Goal: Find specific page/section: Find specific page/section

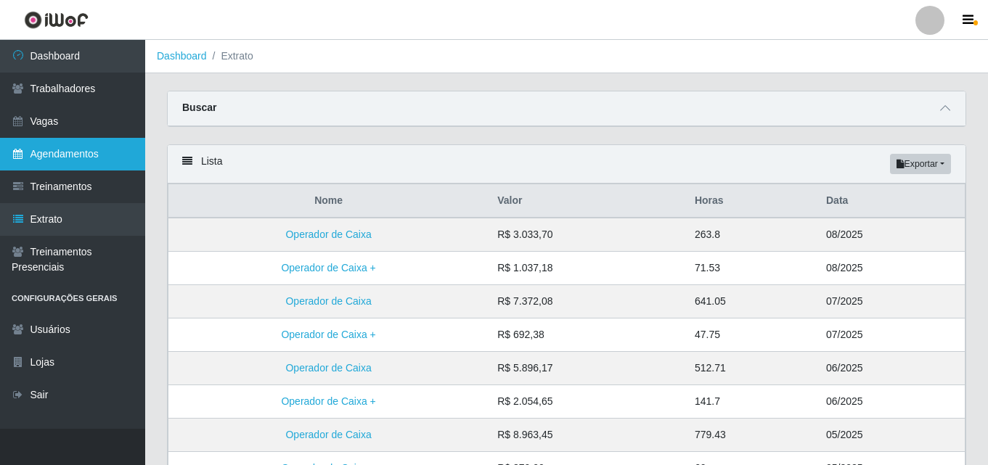
click at [32, 164] on link "Agendamentos" at bounding box center [72, 154] width 145 height 33
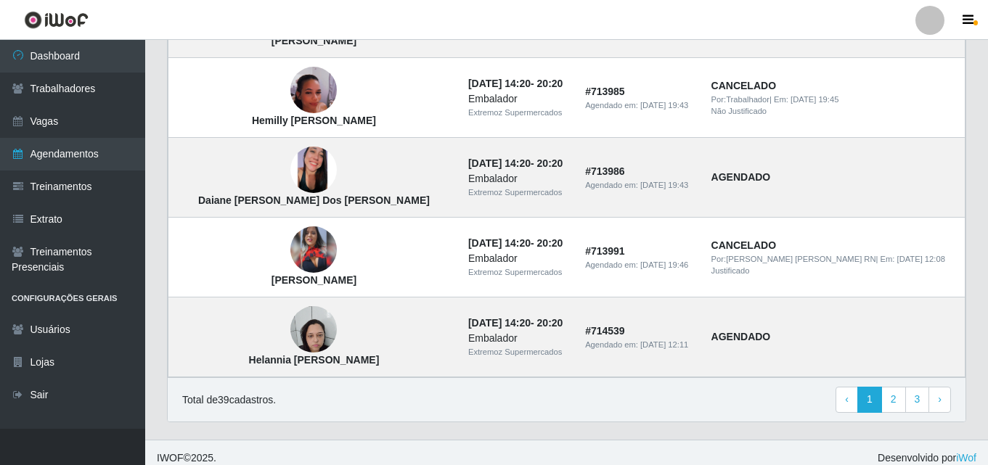
scroll to position [1051, 0]
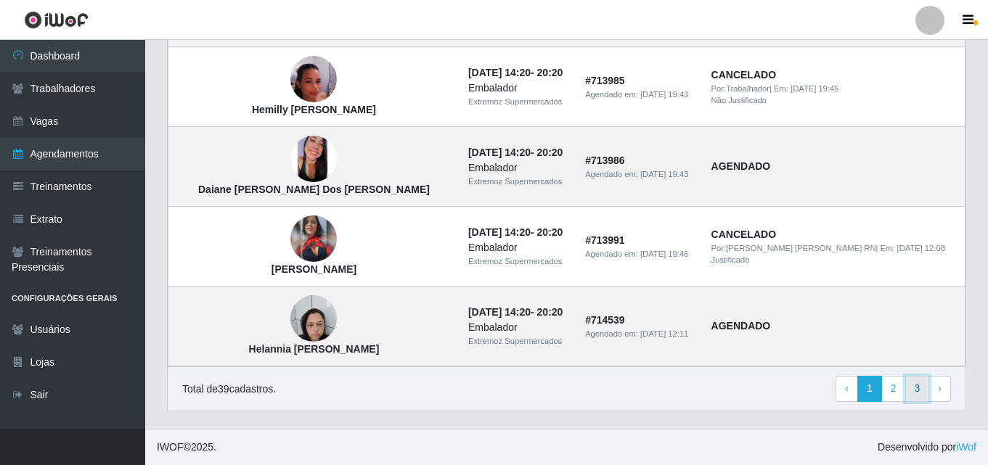
click at [919, 392] on link "3" at bounding box center [917, 389] width 25 height 26
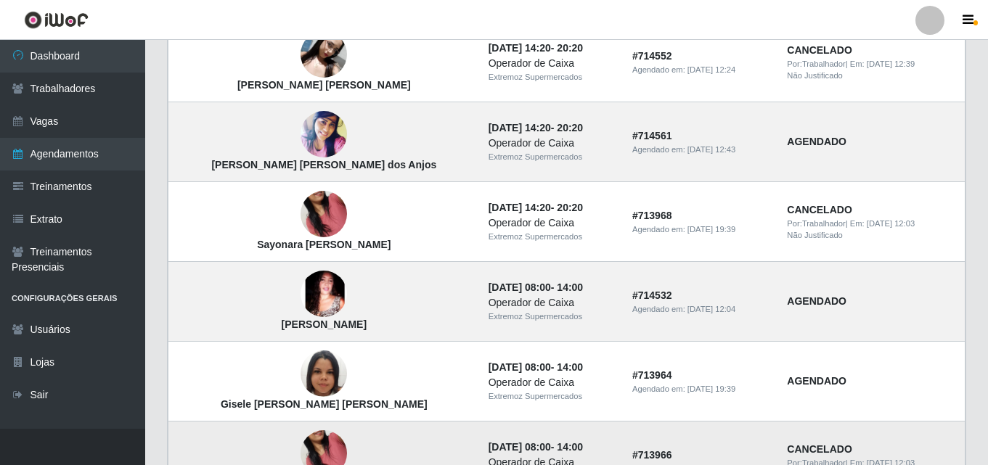
scroll to position [571, 0]
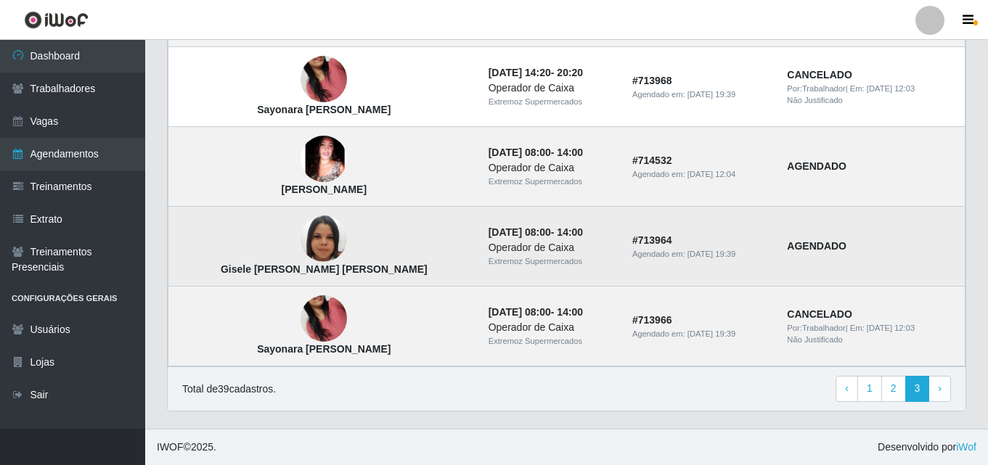
click at [489, 232] on time "[DATE] 08:00" at bounding box center [520, 233] width 62 height 12
click at [667, 237] on td "# 713964 Agendado em: 22/08/2025, 19:39" at bounding box center [701, 247] width 155 height 80
click at [828, 256] on td "AGENDADO" at bounding box center [871, 247] width 187 height 80
click at [825, 255] on td "AGENDADO" at bounding box center [871, 247] width 187 height 80
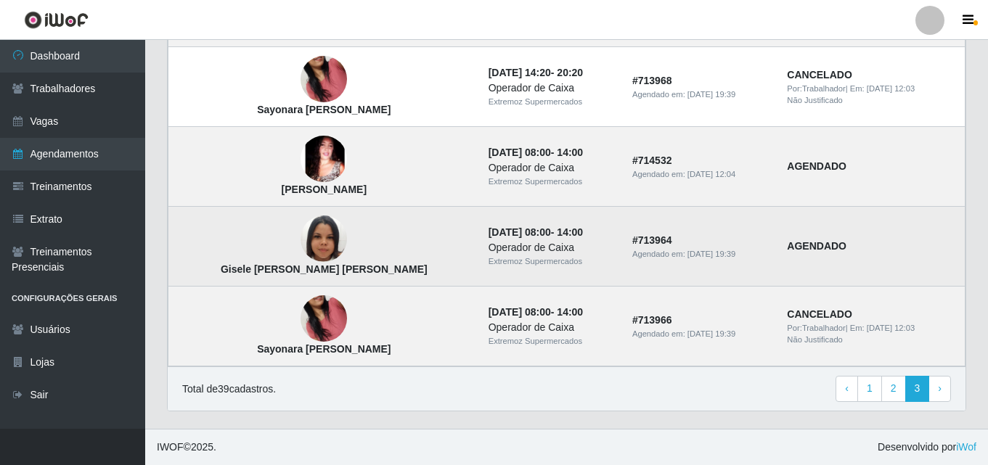
click at [301, 233] on img at bounding box center [324, 239] width 46 height 83
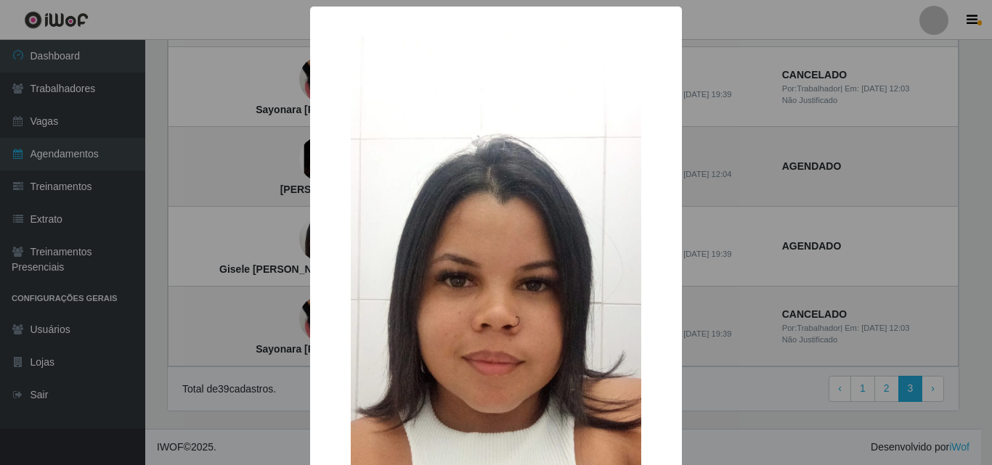
click at [776, 266] on div "× Gisele Albertina Lima da Silva OK Cancel" at bounding box center [496, 232] width 992 height 465
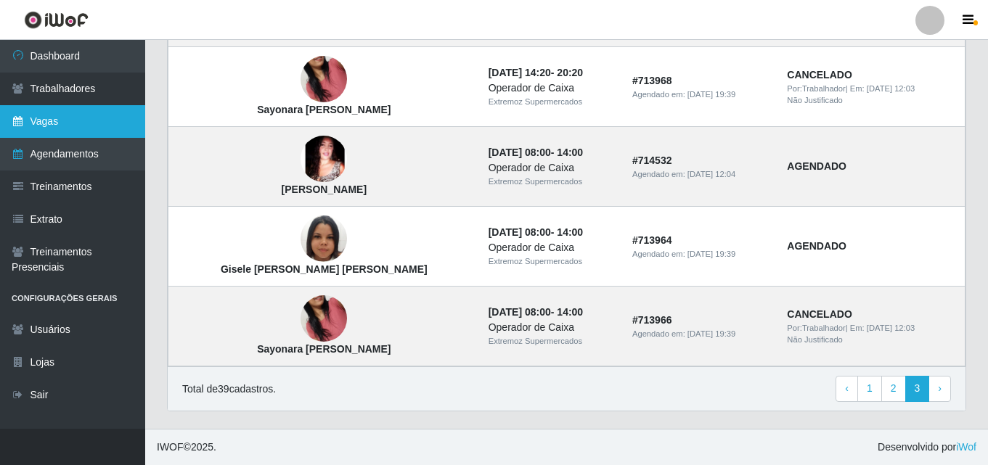
click at [34, 126] on link "Vagas" at bounding box center [72, 121] width 145 height 33
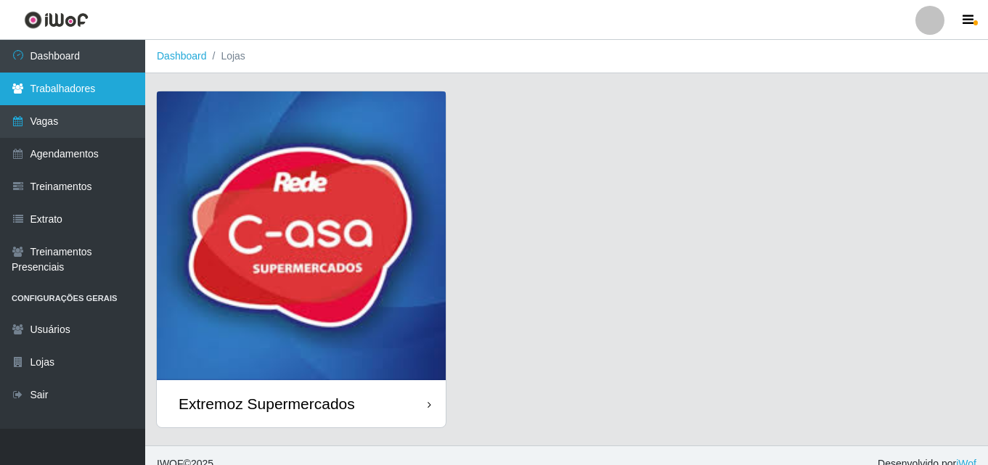
click at [54, 92] on link "Trabalhadores" at bounding box center [72, 89] width 145 height 33
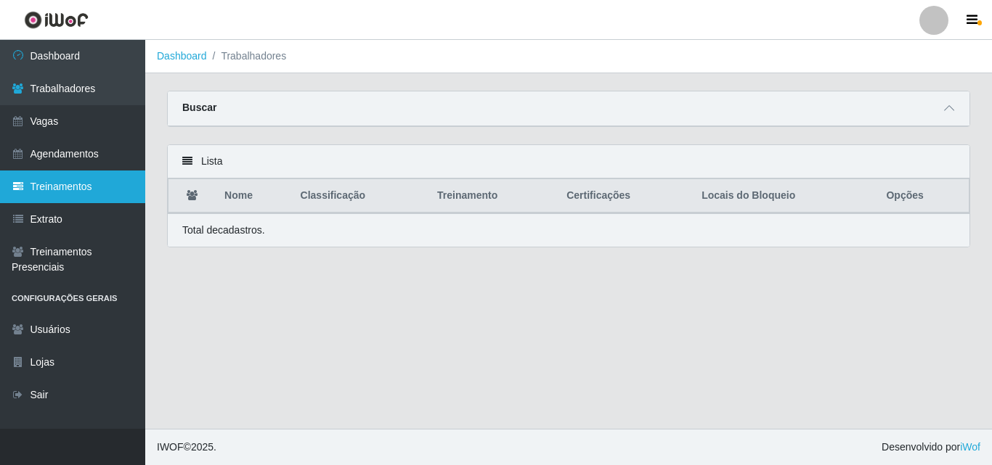
click at [45, 196] on link "Treinamentos" at bounding box center [72, 187] width 145 height 33
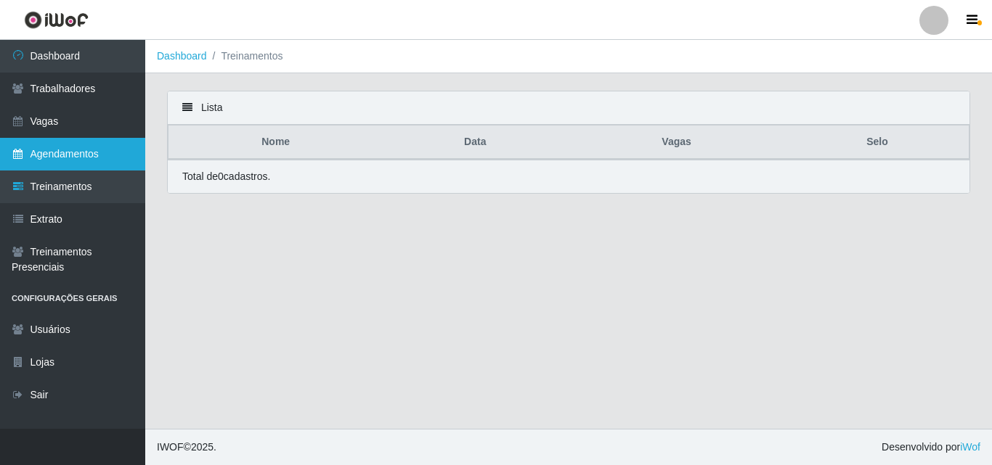
click at [42, 161] on link "Agendamentos" at bounding box center [72, 154] width 145 height 33
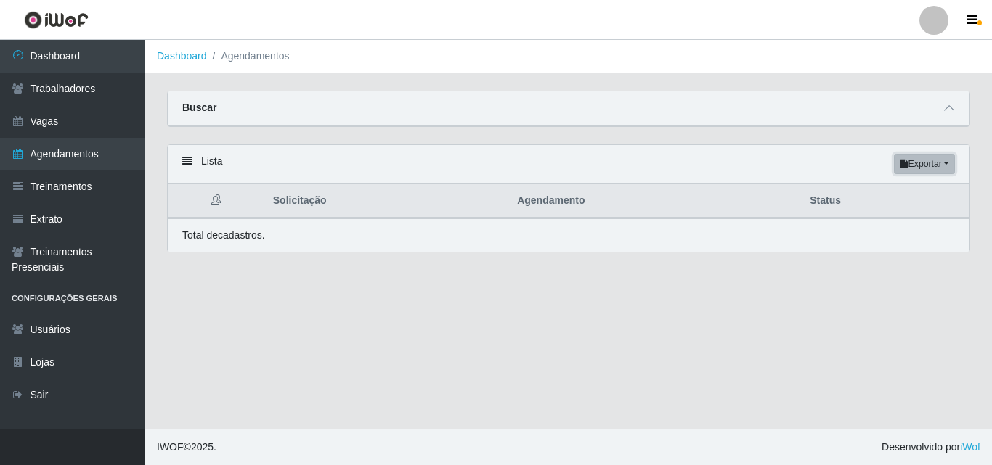
click at [945, 163] on button "Exportar" at bounding box center [924, 164] width 61 height 20
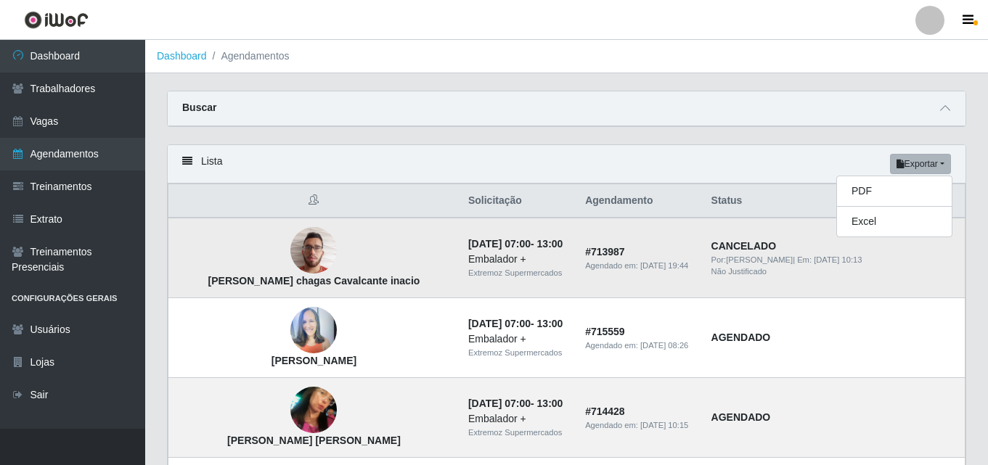
click at [782, 264] on span "Por: Vanessa Josias" at bounding box center [752, 260] width 82 height 9
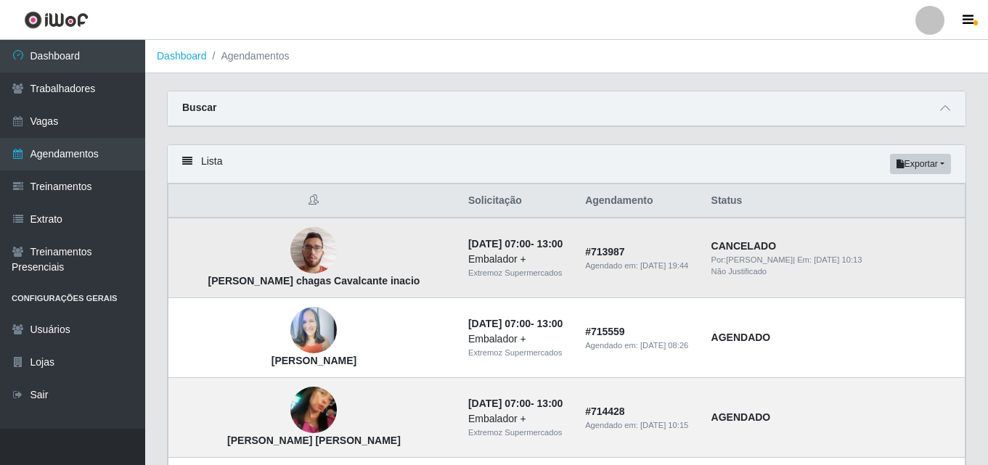
click at [677, 244] on td "# 713987 Agendado em: 22/08/2025, 19:44" at bounding box center [639, 258] width 126 height 81
click at [776, 245] on strong "CANCELADO" at bounding box center [743, 246] width 65 height 12
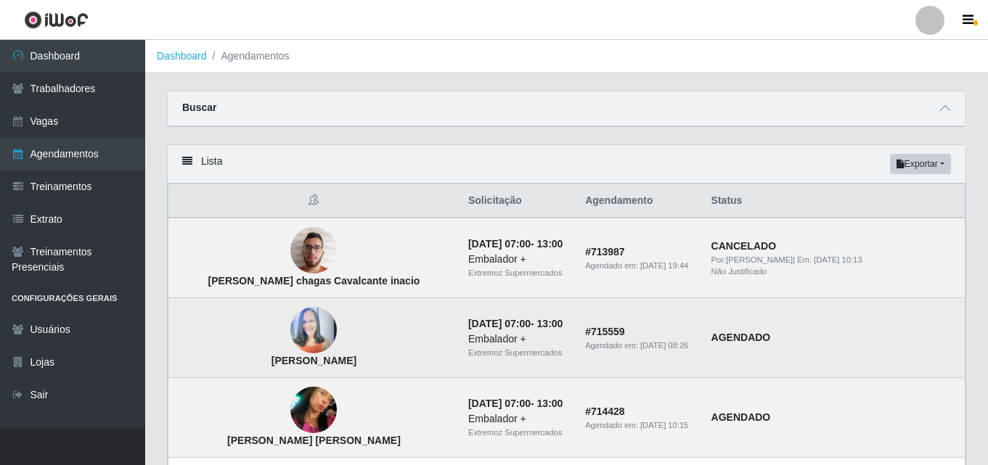
click at [771, 343] on strong "AGENDADO" at bounding box center [741, 338] width 60 height 12
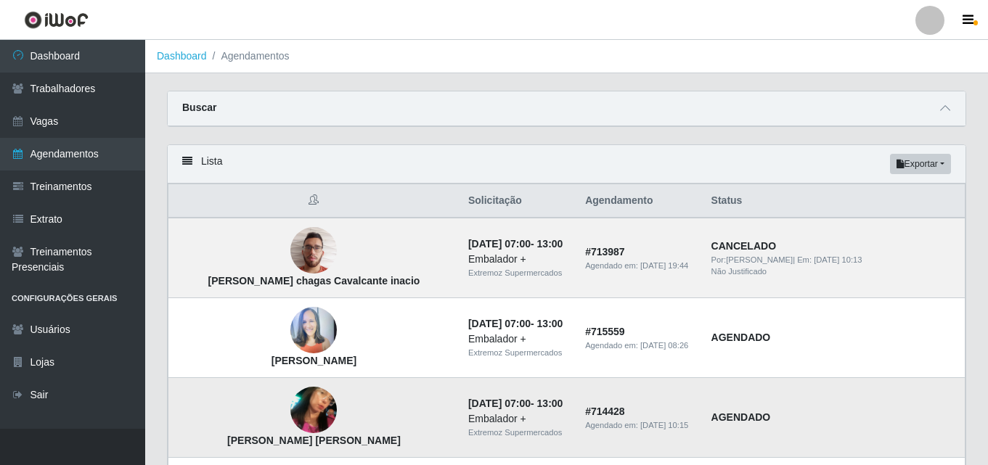
click at [763, 387] on td "AGENDADO" at bounding box center [834, 418] width 263 height 80
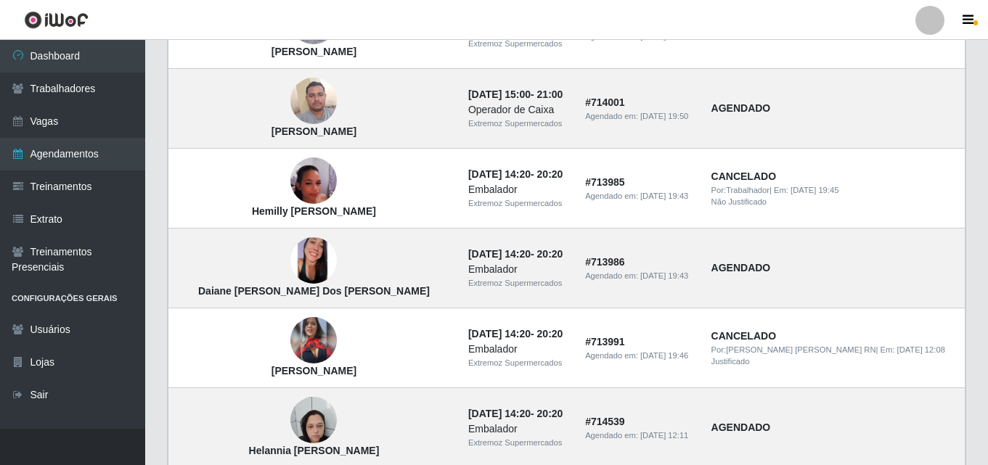
scroll to position [1051, 0]
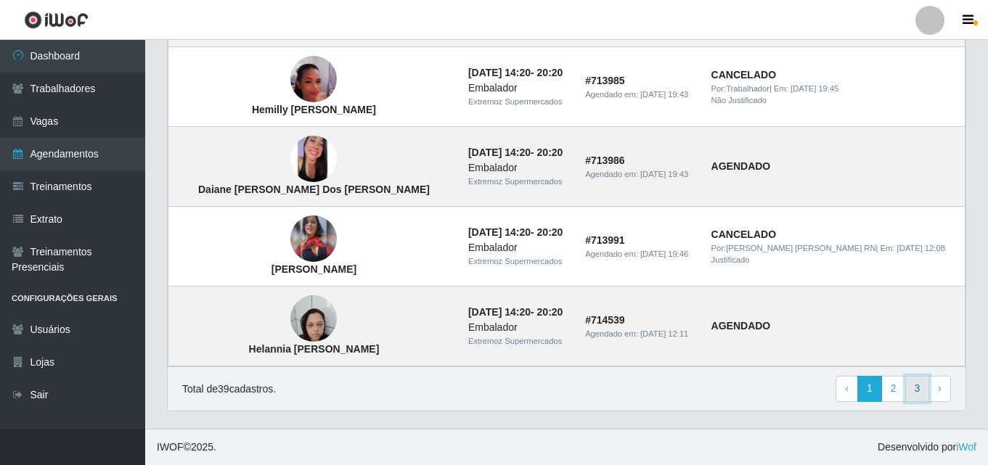
click at [915, 388] on link "3" at bounding box center [917, 389] width 25 height 26
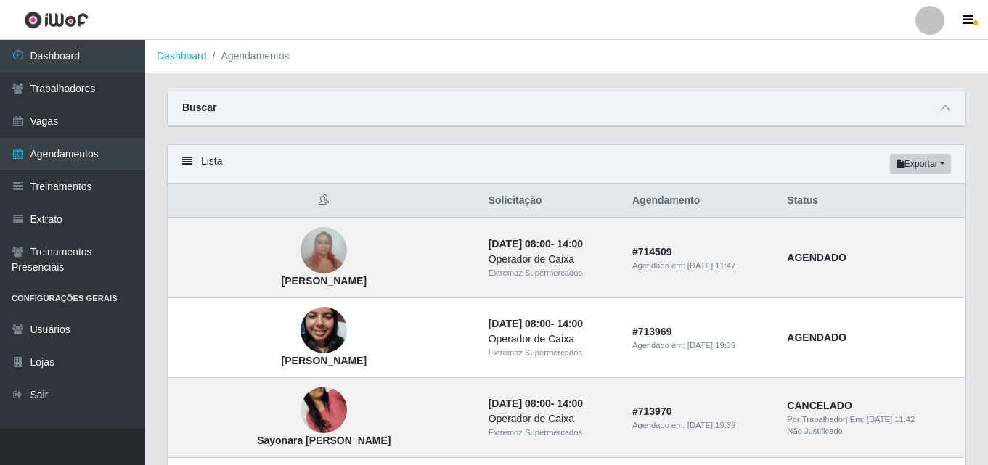
click at [186, 166] on icon at bounding box center [187, 161] width 10 height 10
click at [187, 158] on icon at bounding box center [187, 161] width 10 height 10
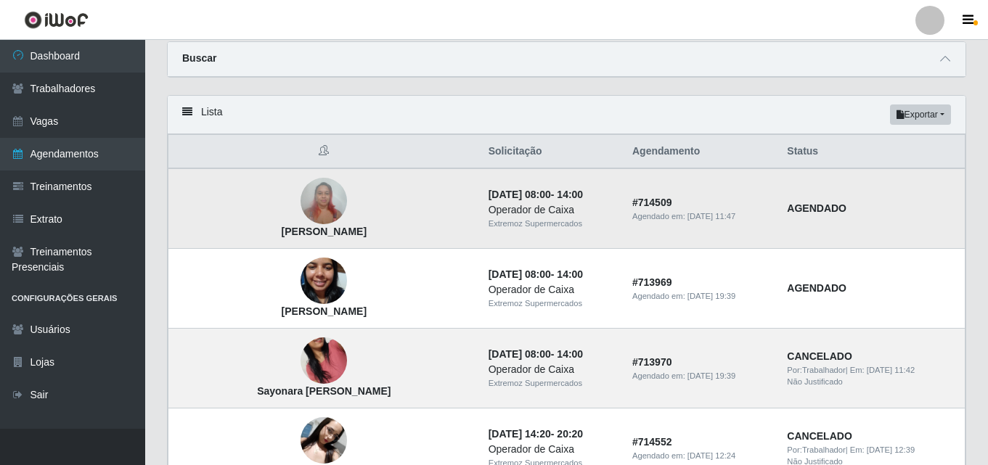
scroll to position [73, 0]
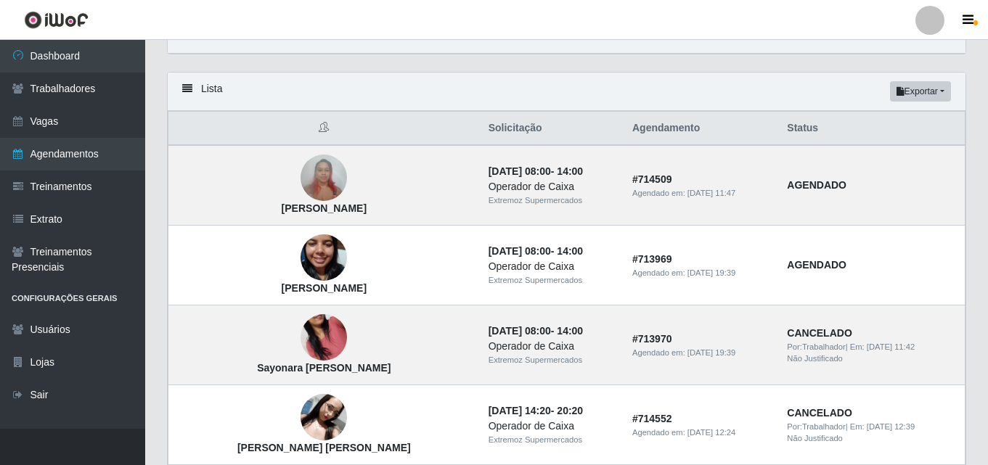
click at [184, 90] on icon at bounding box center [187, 88] width 10 height 10
click at [206, 82] on div "Lista Exportar PDF Excel" at bounding box center [567, 92] width 798 height 38
click at [211, 90] on div "Lista Exportar PDF Excel" at bounding box center [567, 92] width 798 height 38
click at [184, 93] on icon at bounding box center [187, 88] width 10 height 10
click at [184, 91] on icon at bounding box center [187, 88] width 10 height 10
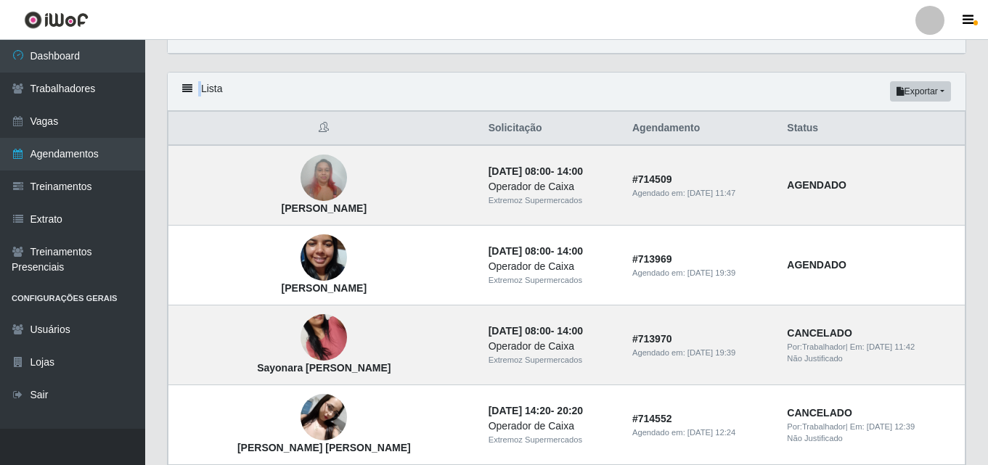
click at [184, 90] on icon at bounding box center [187, 88] width 10 height 10
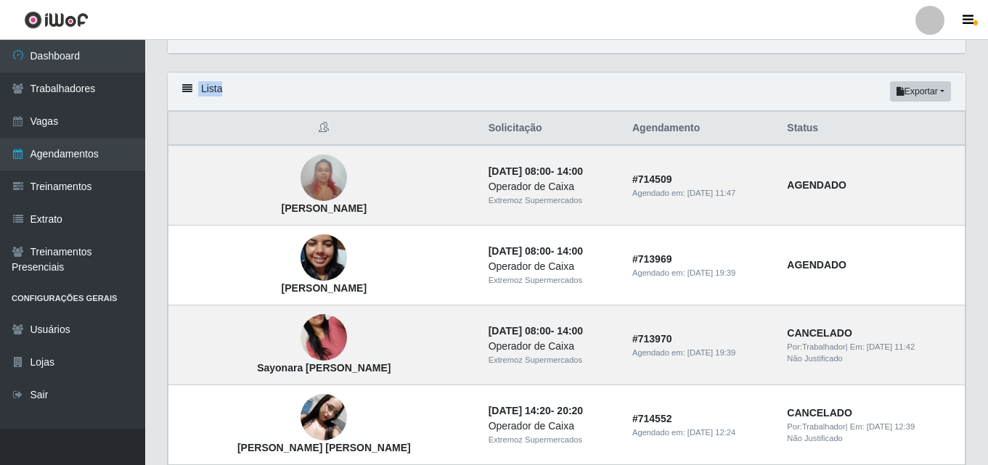
click at [184, 90] on icon at bounding box center [187, 88] width 10 height 10
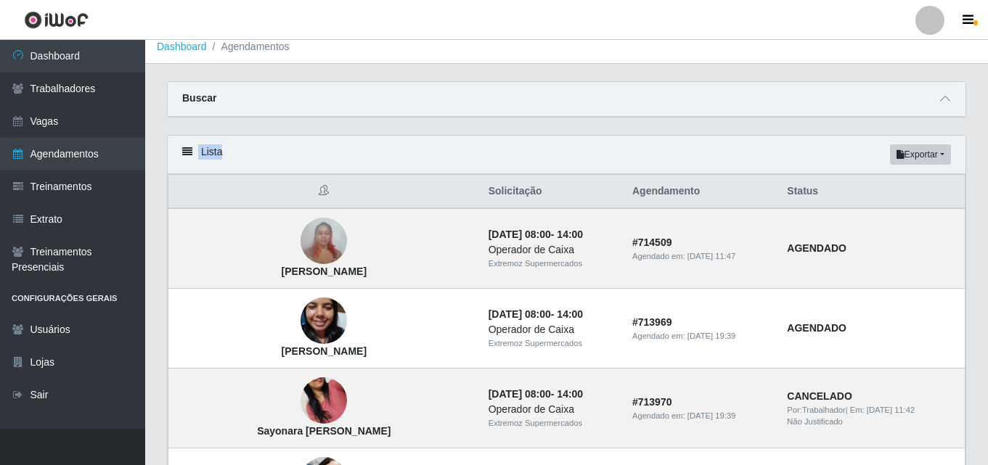
scroll to position [0, 0]
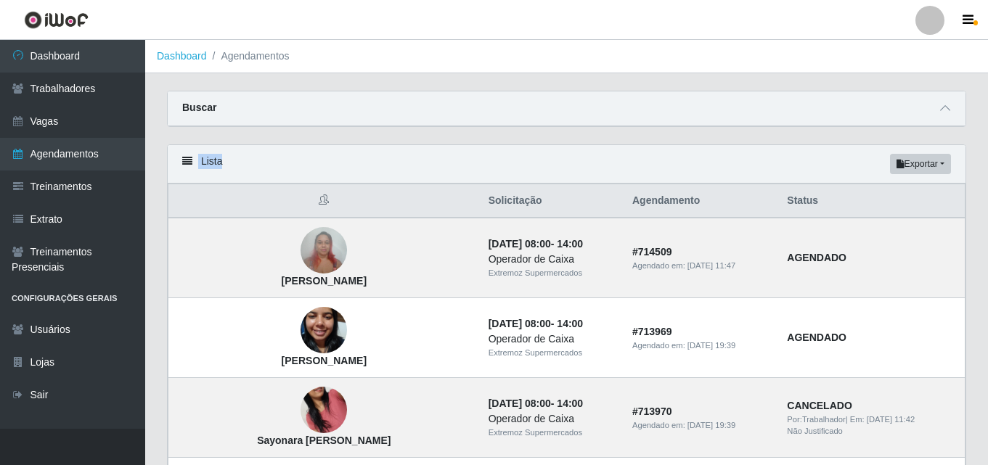
click at [186, 160] on icon at bounding box center [187, 161] width 10 height 10
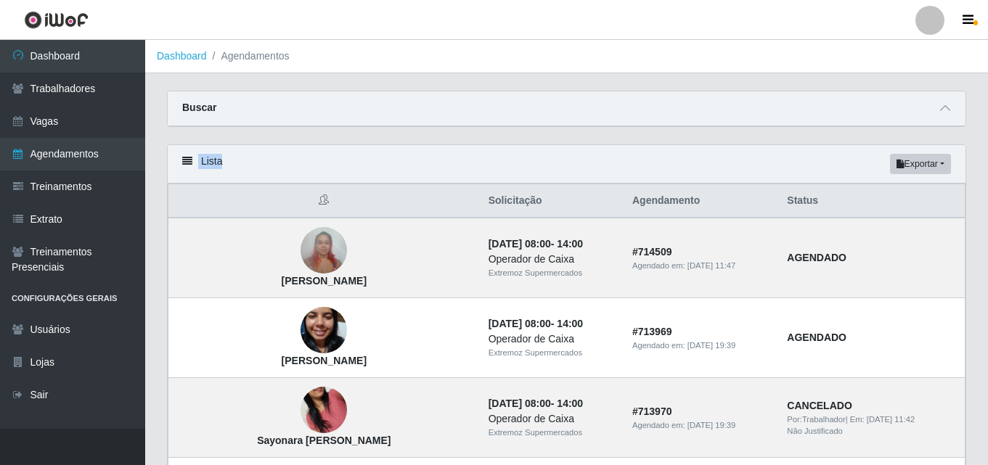
click at [213, 163] on div "Lista Exportar PDF Excel" at bounding box center [567, 164] width 798 height 38
click at [193, 163] on div "Lista Exportar PDF Excel" at bounding box center [567, 164] width 798 height 38
click at [189, 163] on icon at bounding box center [187, 161] width 10 height 10
click at [245, 60] on li "Agendamentos" at bounding box center [248, 56] width 83 height 15
click at [255, 63] on li "Agendamentos" at bounding box center [248, 56] width 83 height 15
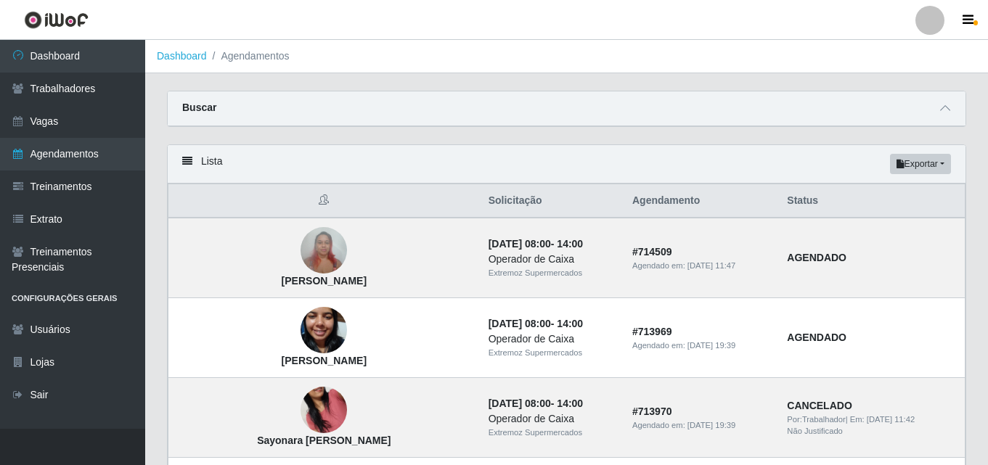
click at [256, 59] on li "Agendamentos" at bounding box center [248, 56] width 83 height 15
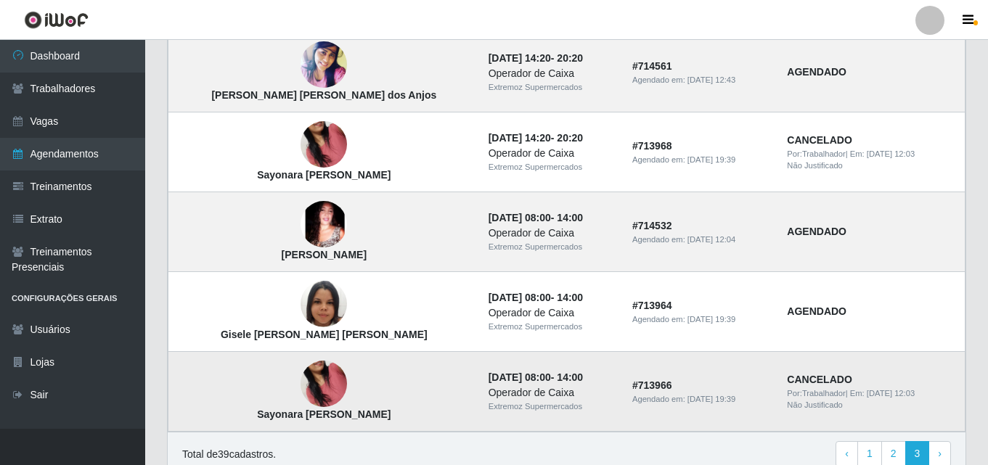
scroll to position [571, 0]
